Goal: Task Accomplishment & Management: Use online tool/utility

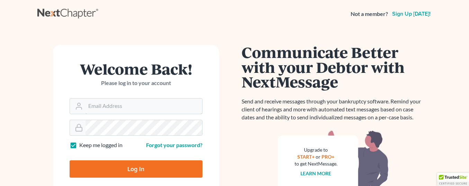
type input "[EMAIL_ADDRESS][DOMAIN_NAME]"
click at [159, 173] on input "Log In" at bounding box center [136, 168] width 133 height 17
type input "Thinking..."
